Goal: Navigation & Orientation: Find specific page/section

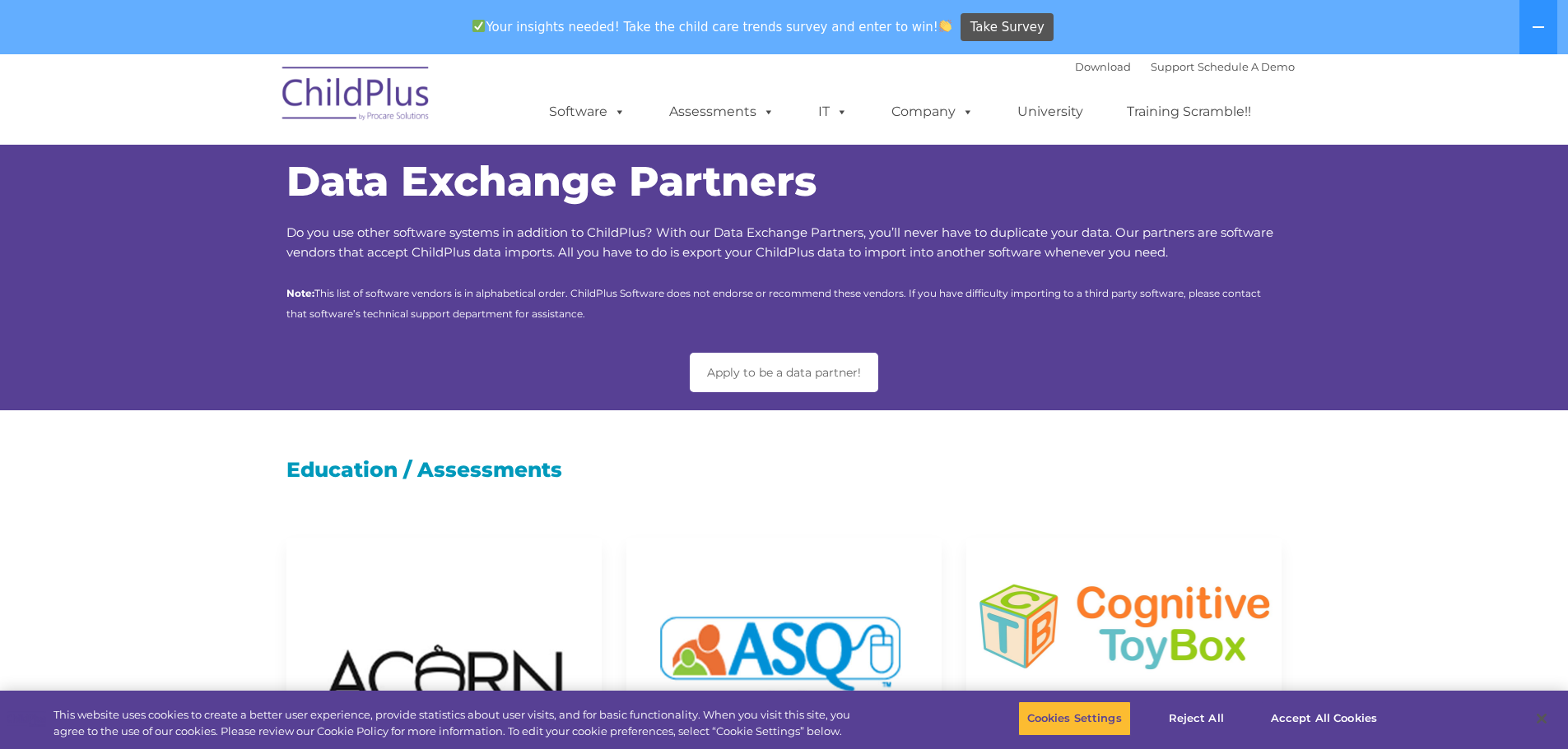
click at [451, 275] on div "Data Exchange Partners Do you use other software systems in addition to ChildPl…" at bounding box center [784, 243] width 996 height 163
click at [371, 84] on img at bounding box center [355, 97] width 164 height 82
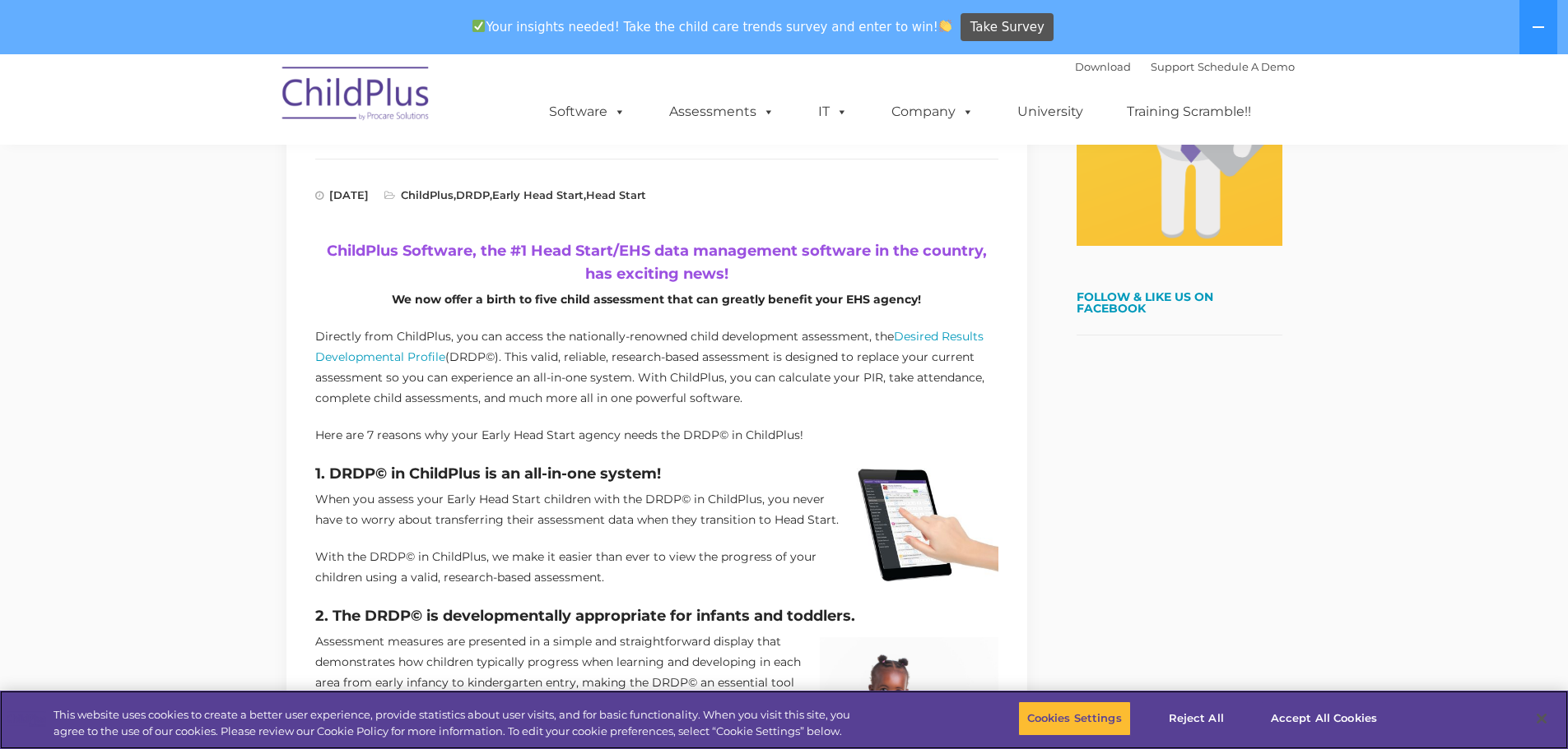
scroll to position [523, 0]
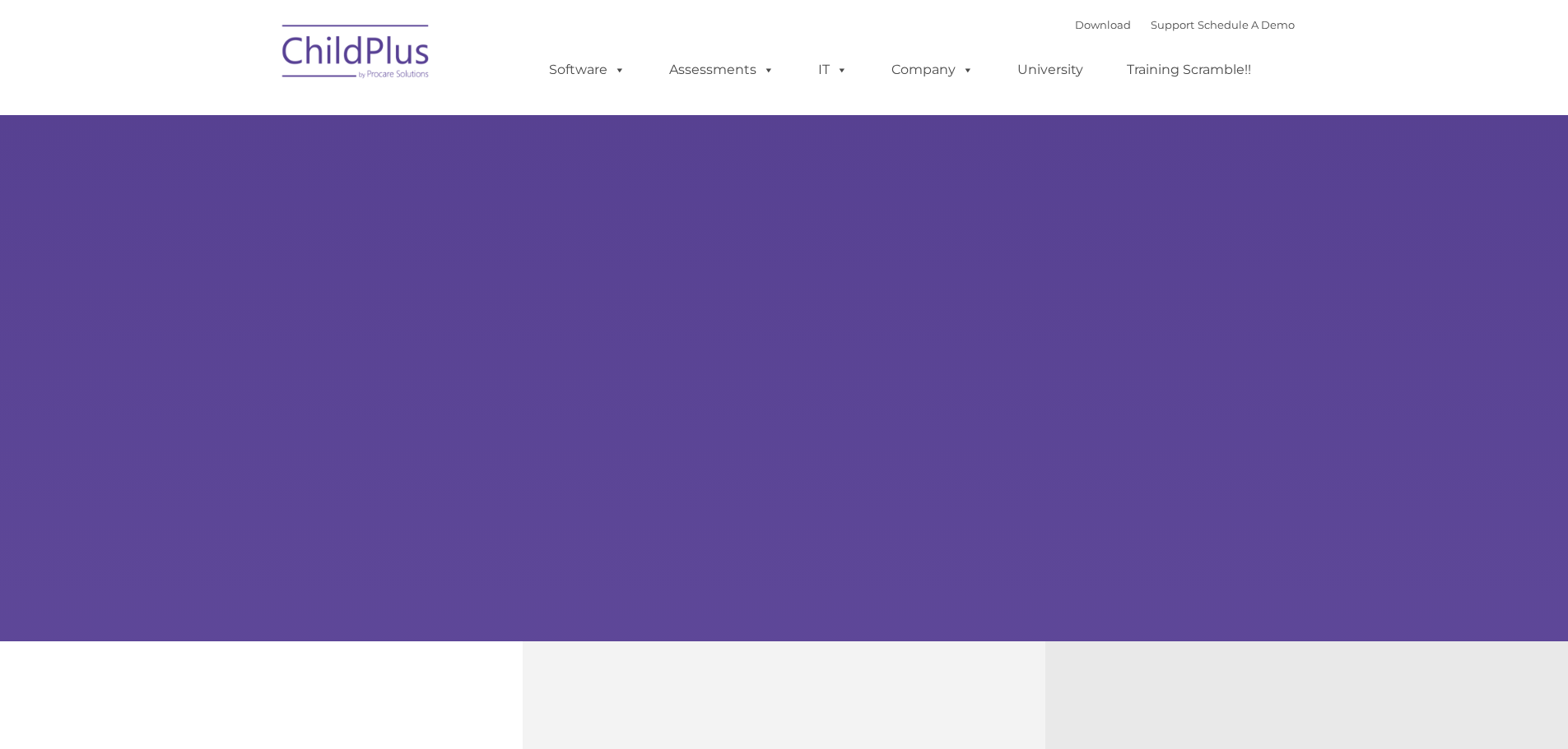
select select "MEDIUM"
